Goal: Complete application form

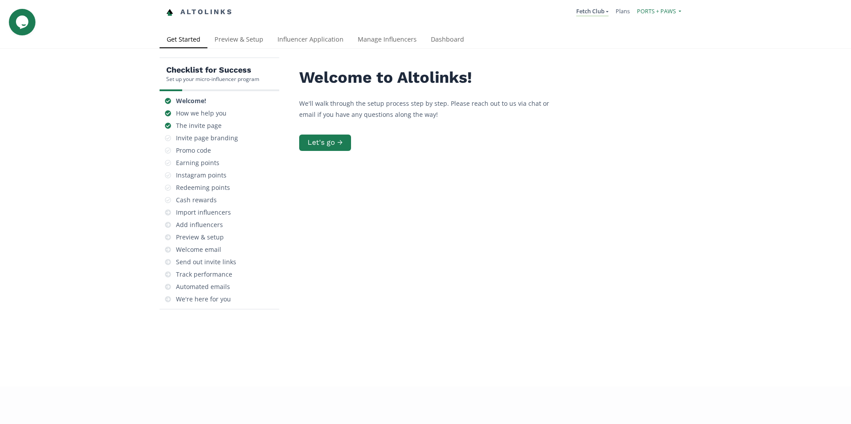
click at [651, 10] on span "PORTS + PAWS" at bounding box center [656, 11] width 39 height 8
click at [526, 75] on h2 "Welcome to Altolinks!" at bounding box center [432, 78] width 266 height 18
click at [248, 43] on link "Preview & Setup" at bounding box center [238, 40] width 63 height 18
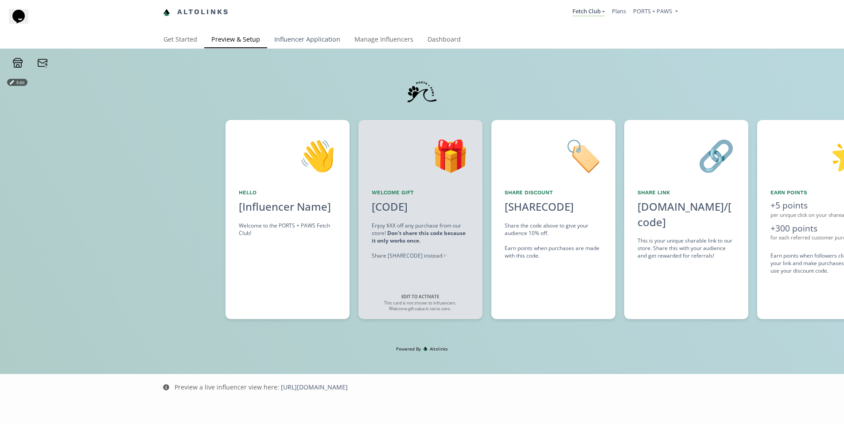
scroll to position [0, 133]
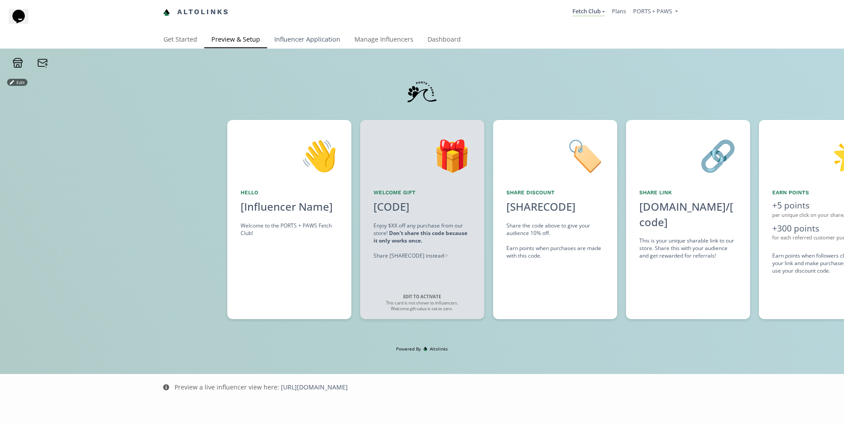
click at [286, 36] on link "Influencer Application" at bounding box center [307, 40] width 80 height 18
